Goal: Task Accomplishment & Management: Use online tool/utility

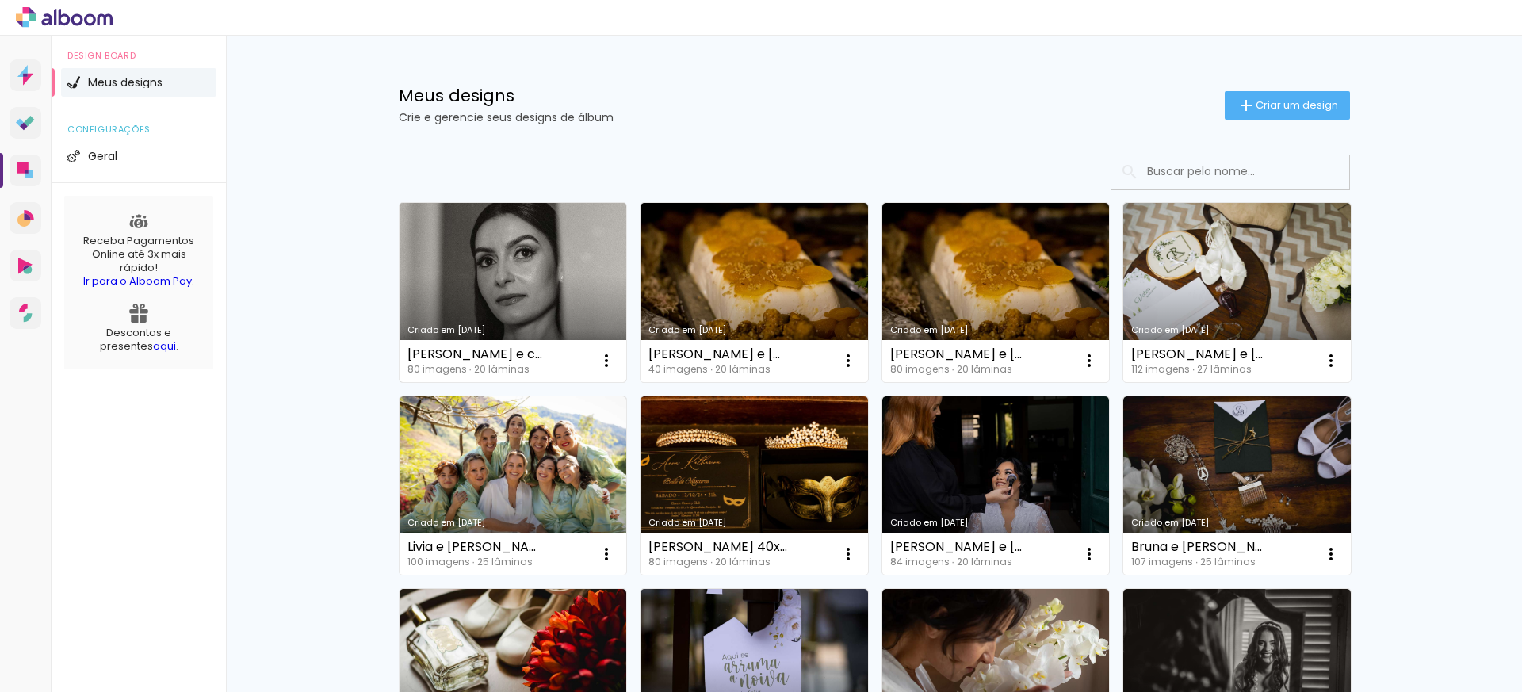
click at [503, 290] on link "Criado em [DATE]" at bounding box center [514, 292] width 228 height 179
click at [606, 363] on iron-icon at bounding box center [606, 360] width 19 height 19
